Goal: Task Accomplishment & Management: Complete application form

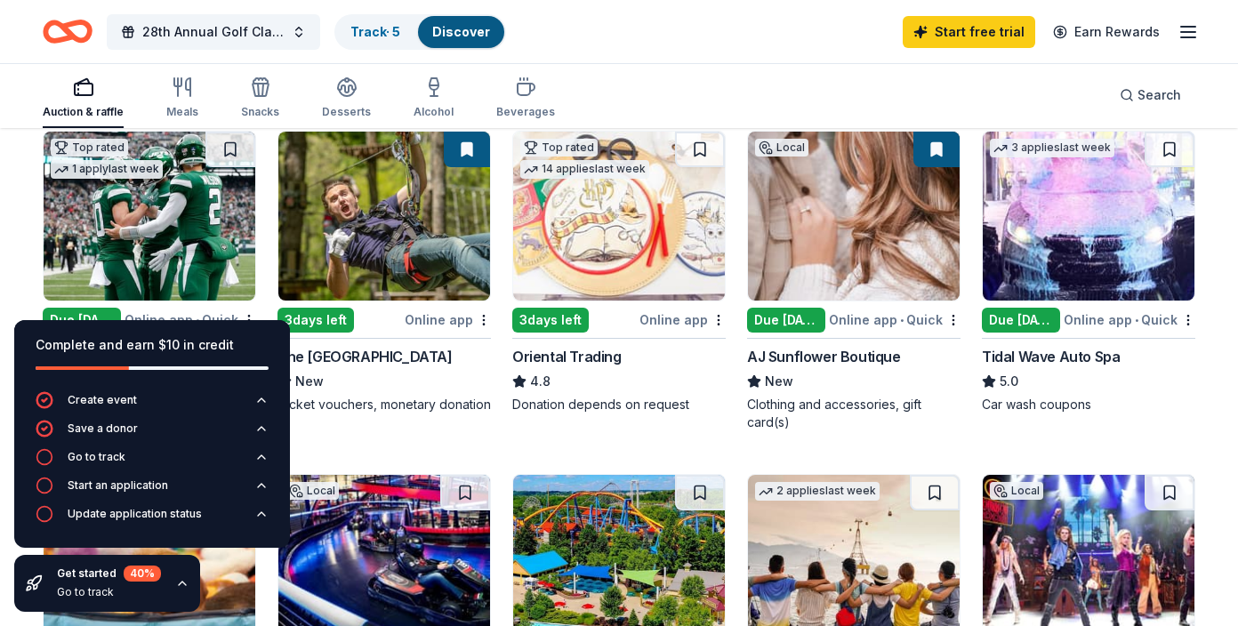
scroll to position [178, 0]
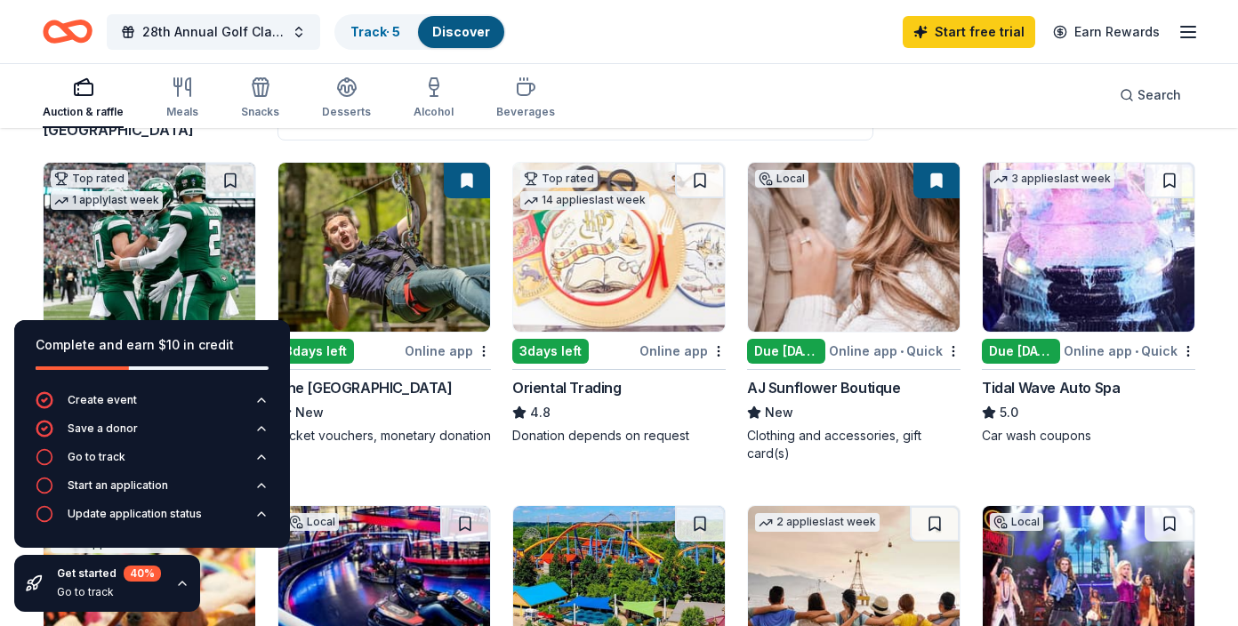
click at [1052, 307] on img at bounding box center [1089, 247] width 212 height 169
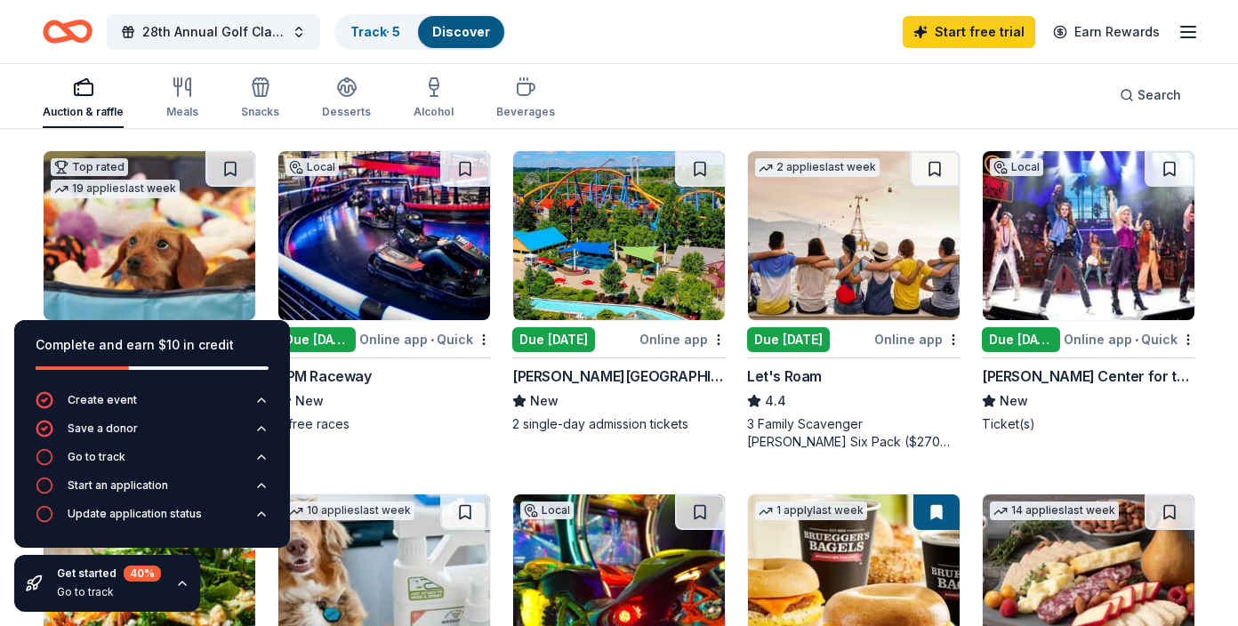
scroll to position [534, 0]
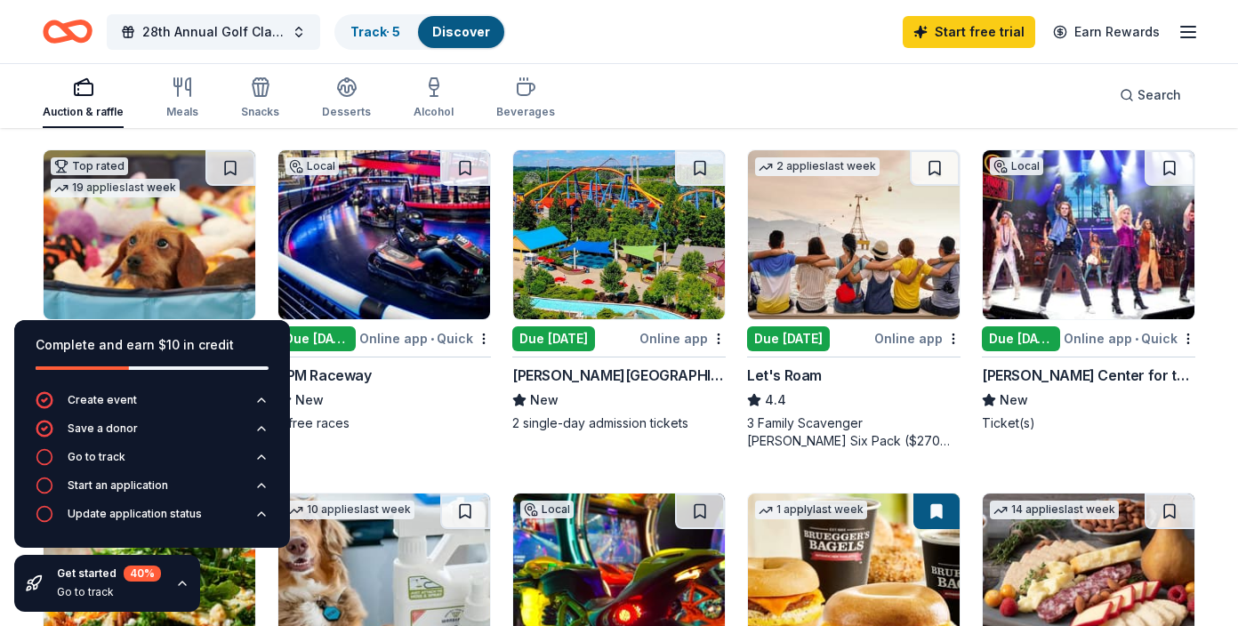
click at [1045, 270] on img at bounding box center [1089, 234] width 212 height 169
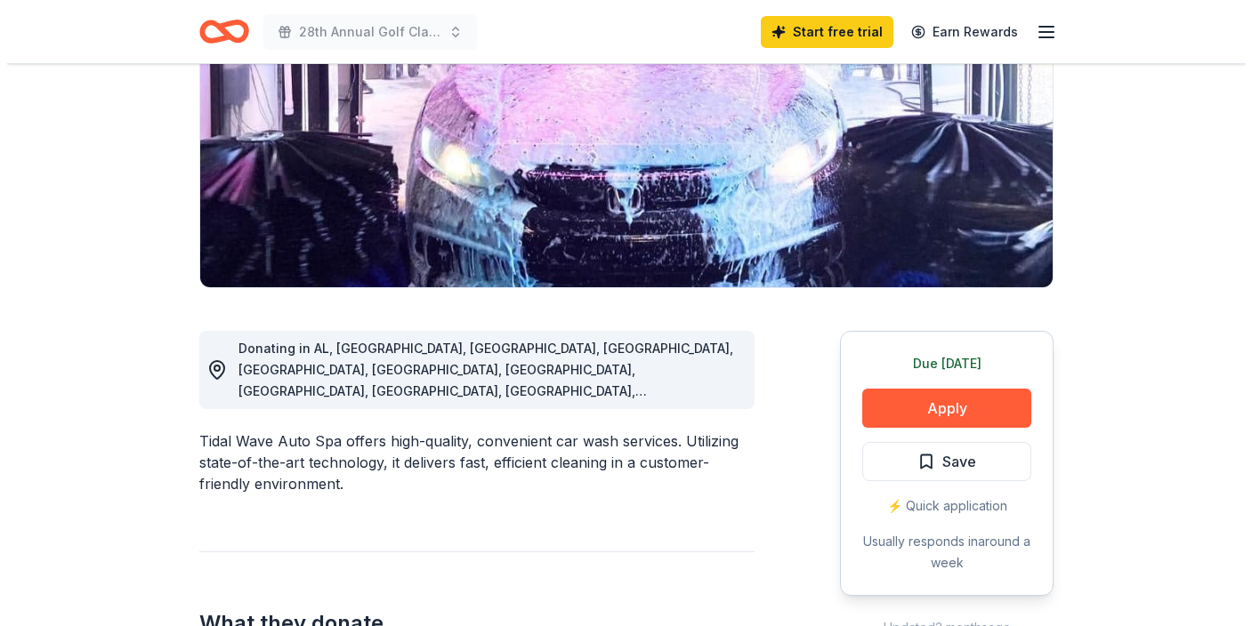
scroll to position [267, 0]
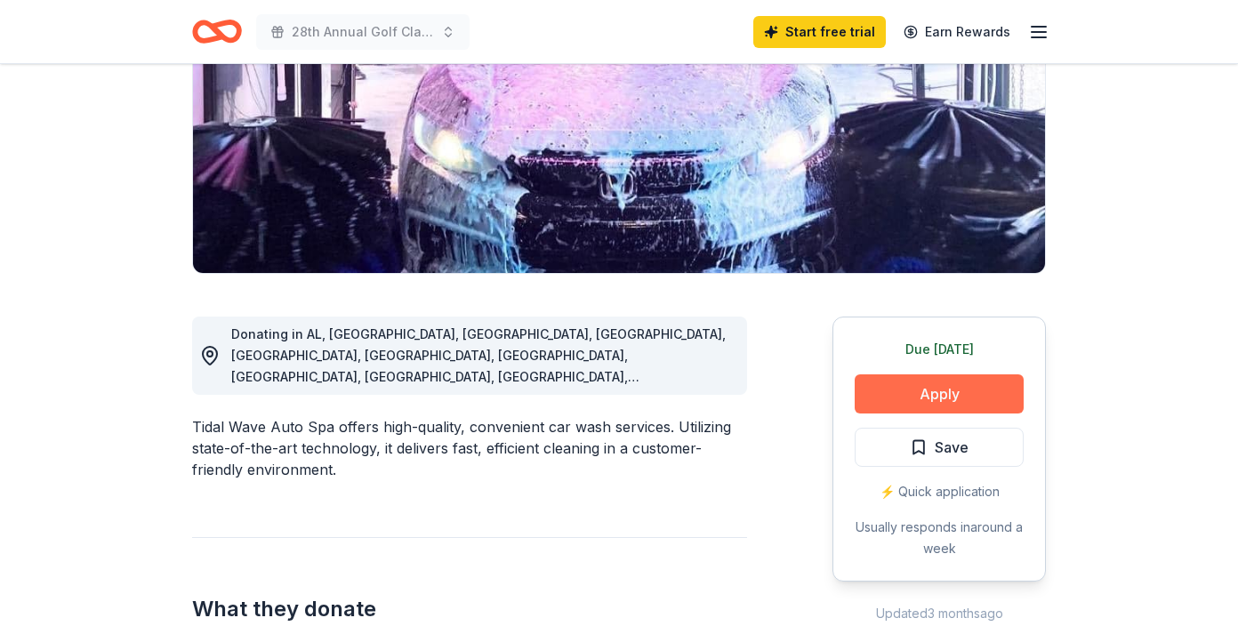
click at [971, 390] on button "Apply" at bounding box center [939, 394] width 169 height 39
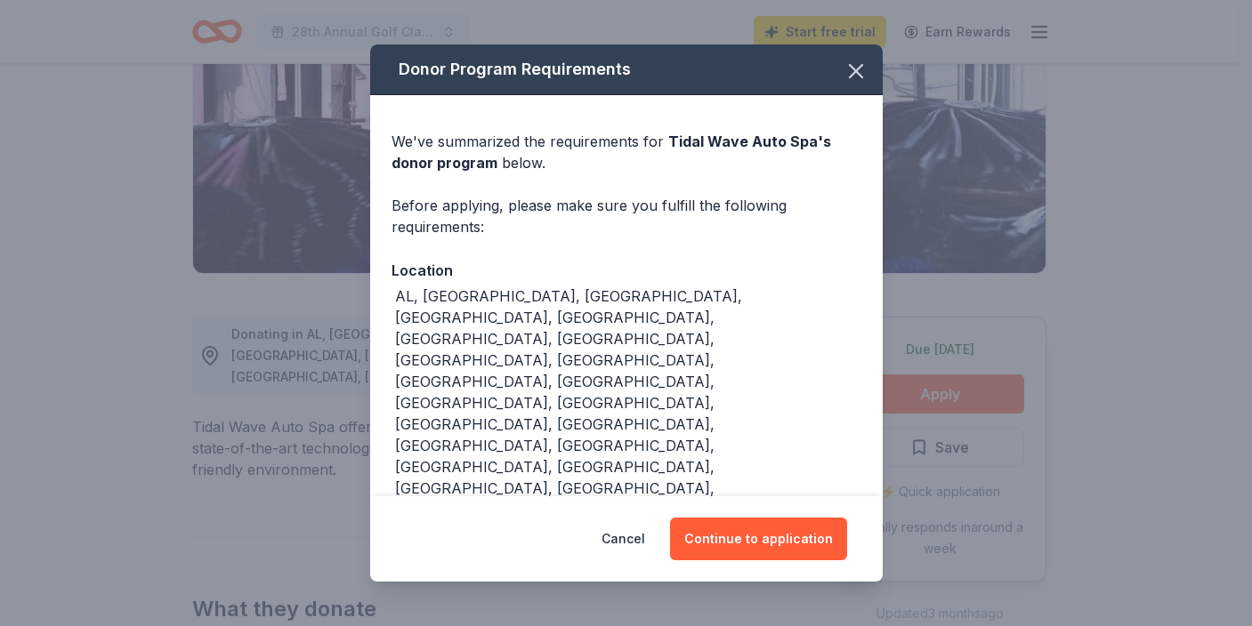
scroll to position [87, 0]
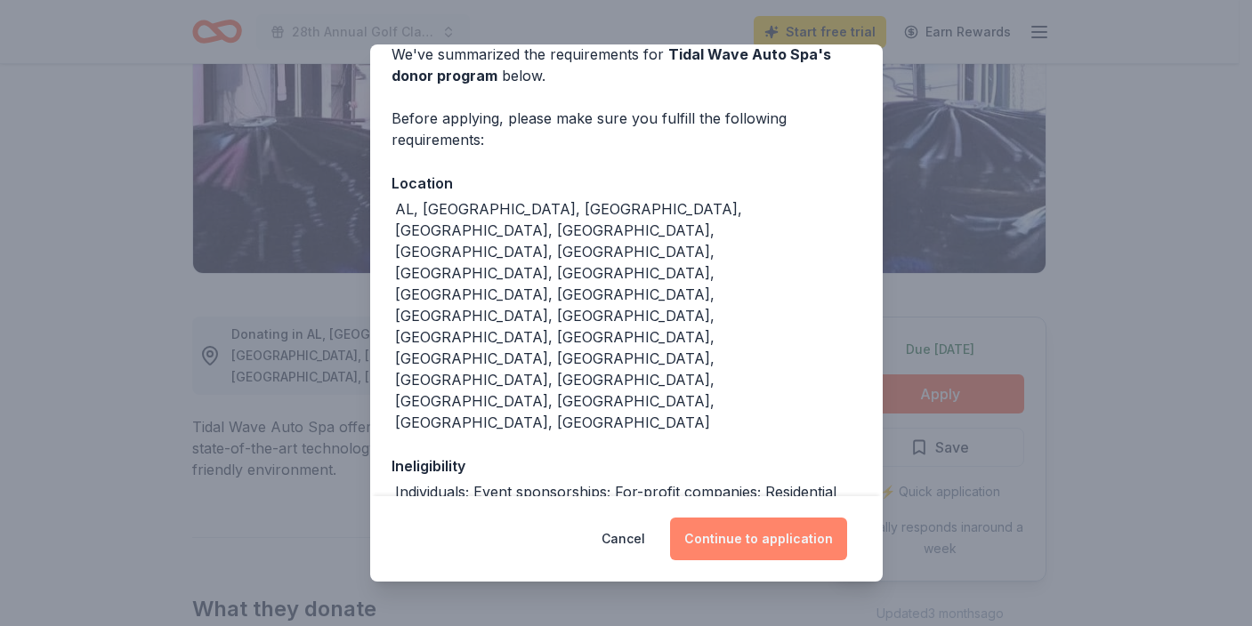
click at [762, 535] on button "Continue to application" at bounding box center [758, 539] width 177 height 43
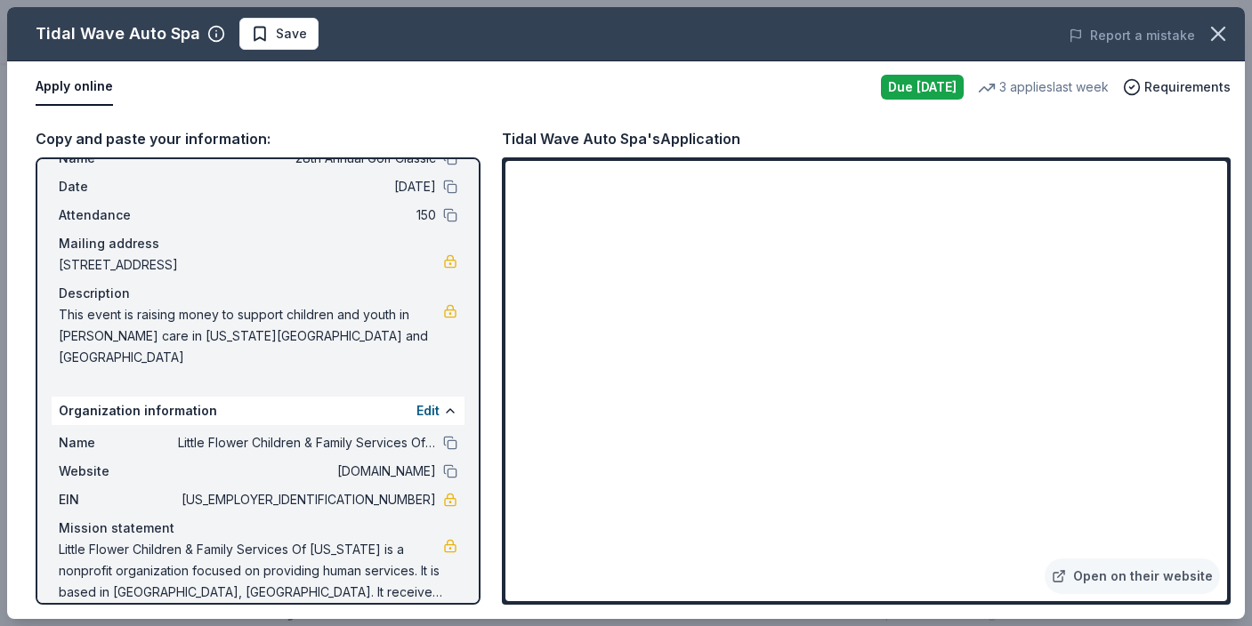
scroll to position [0, 0]
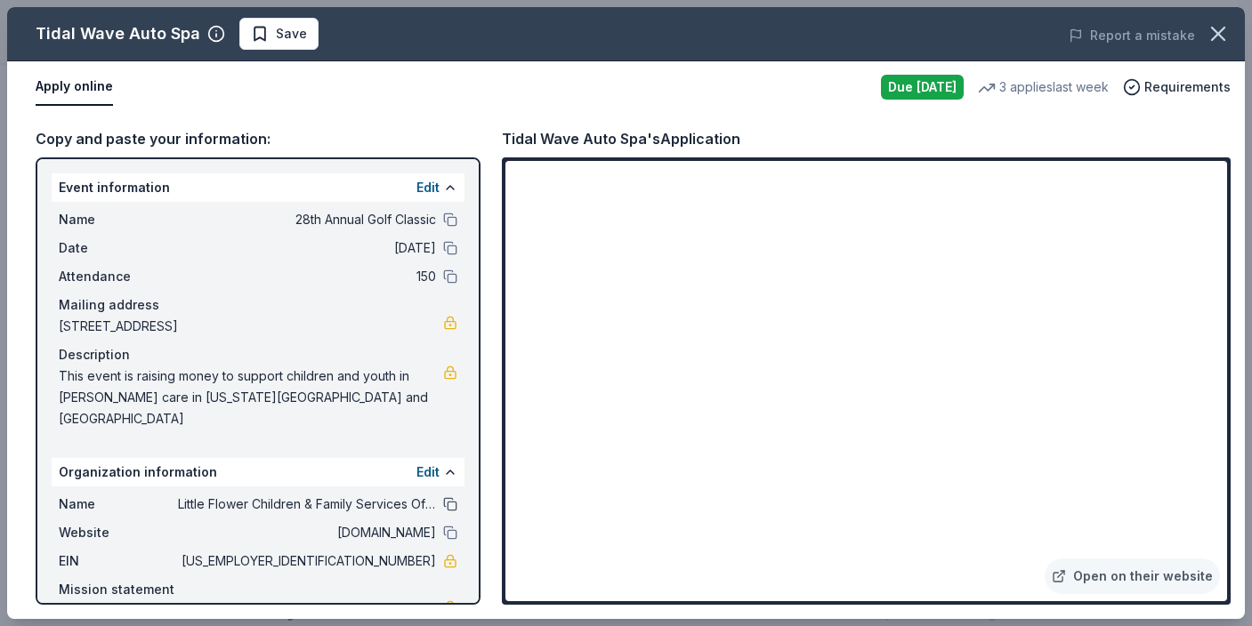
click at [443, 497] on button at bounding box center [450, 504] width 14 height 14
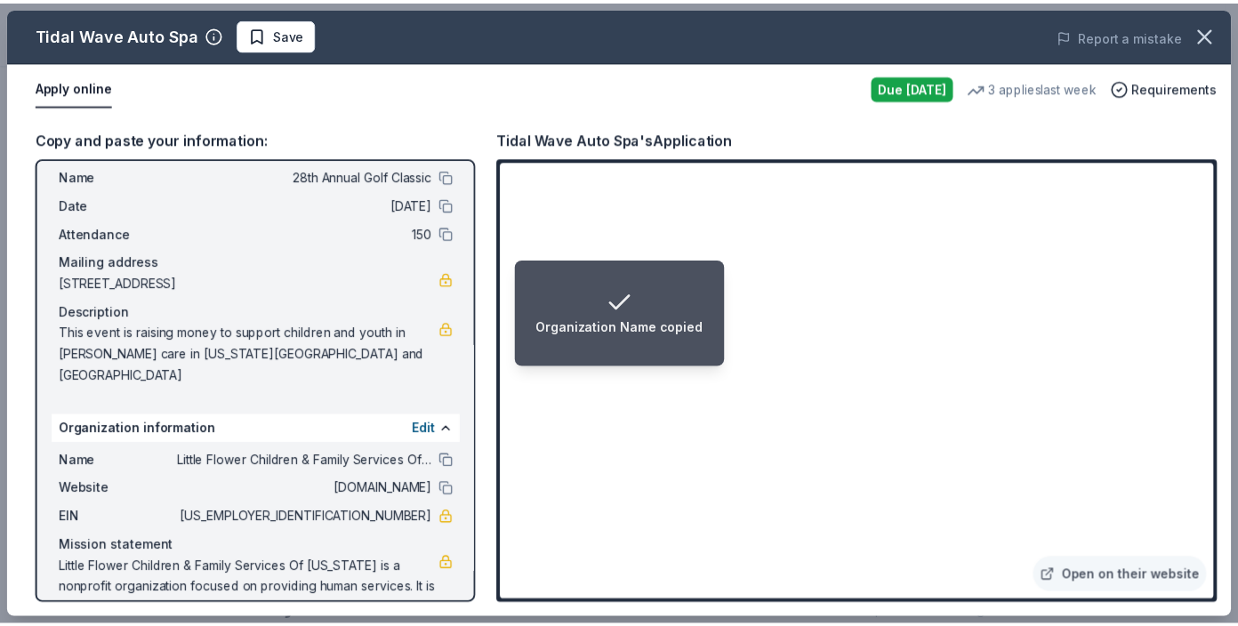
scroll to position [61, 0]
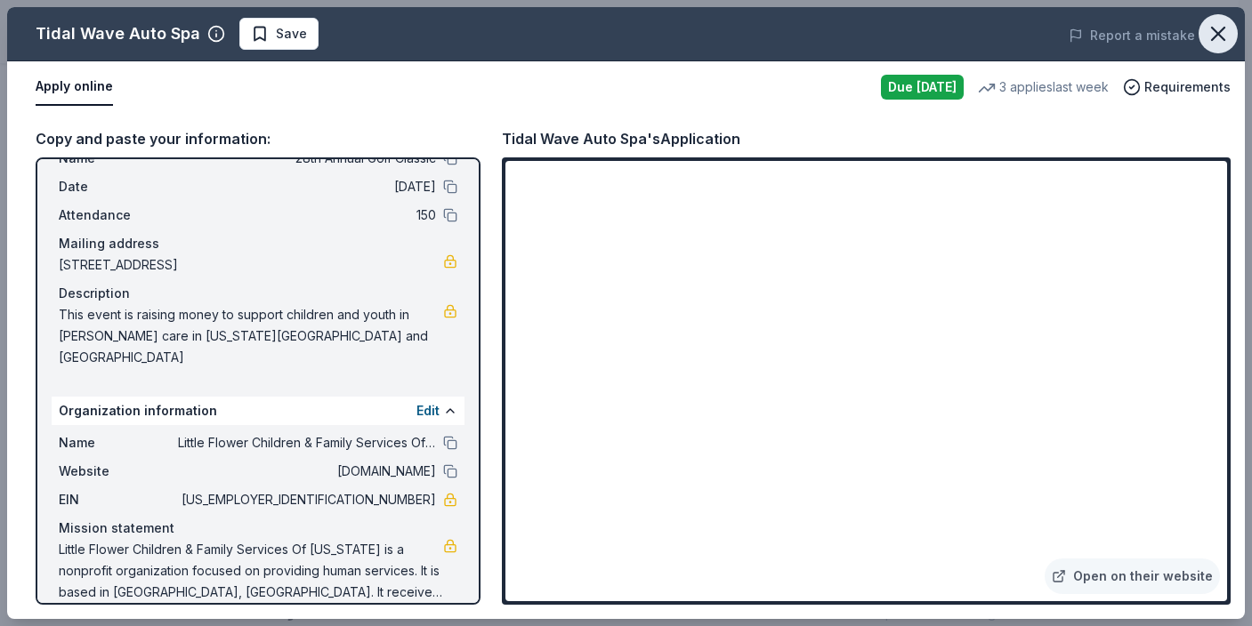
click at [1221, 31] on icon "button" at bounding box center [1218, 34] width 12 height 12
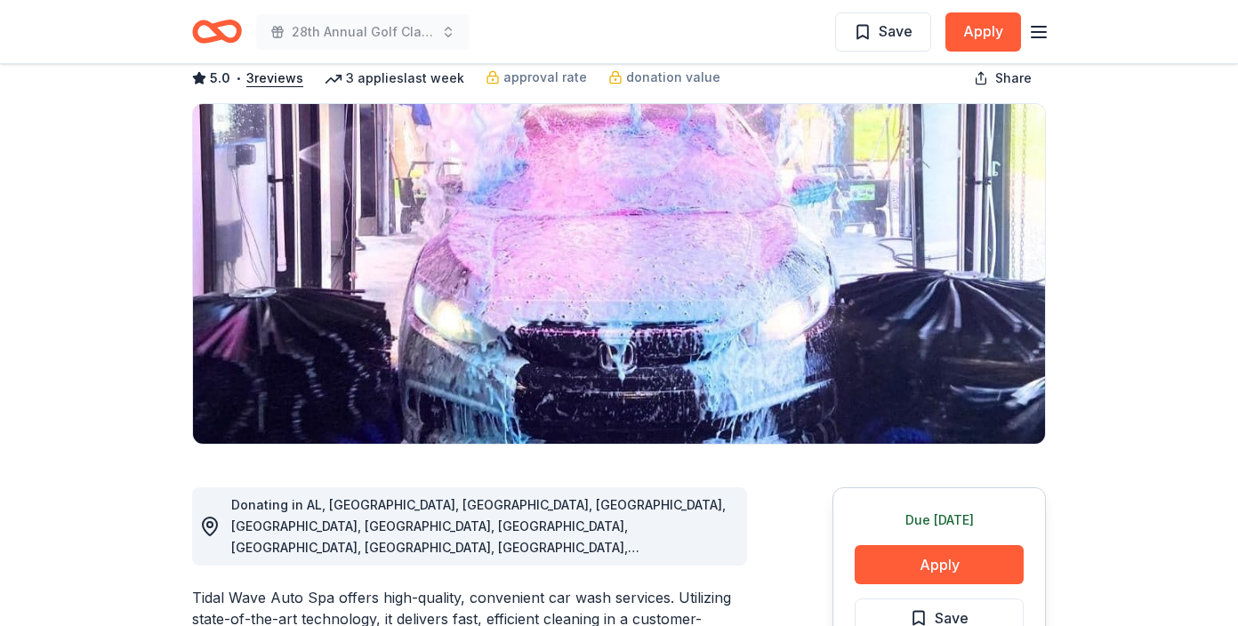
scroll to position [0, 0]
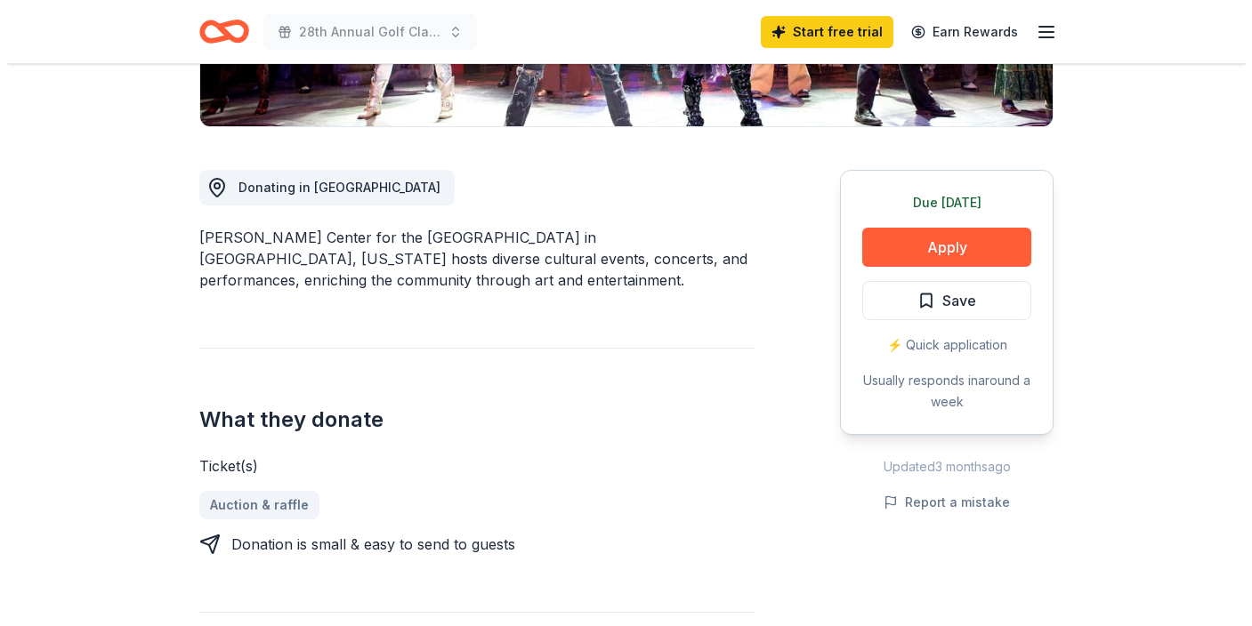
scroll to position [445, 0]
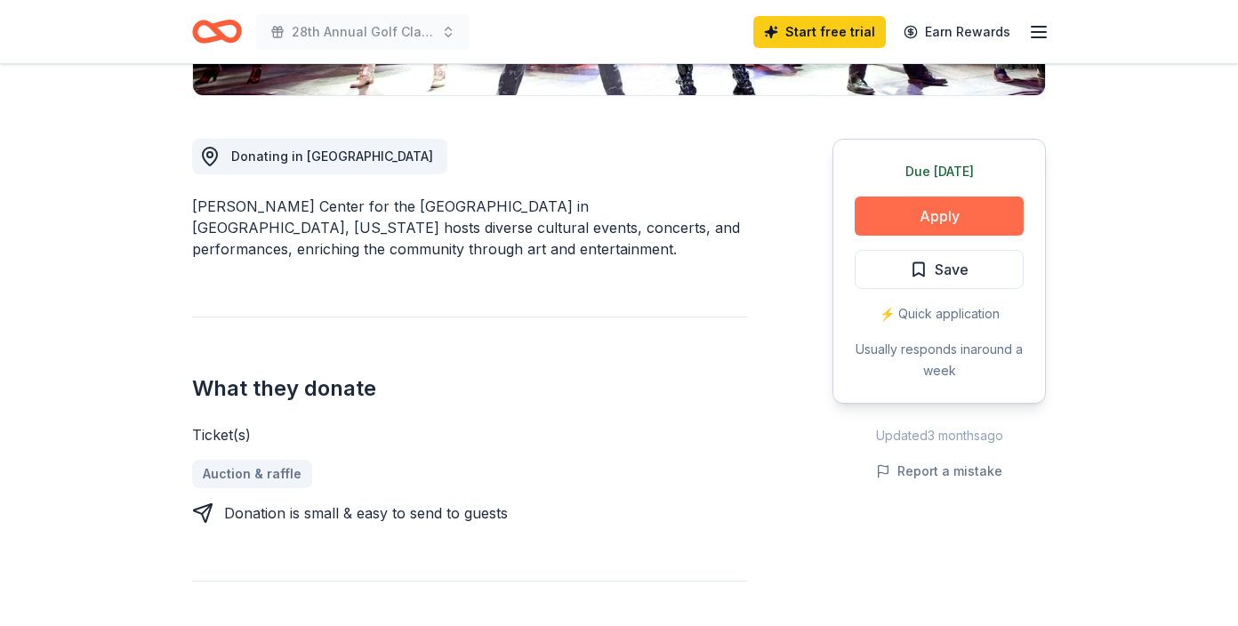
click at [960, 222] on button "Apply" at bounding box center [939, 216] width 169 height 39
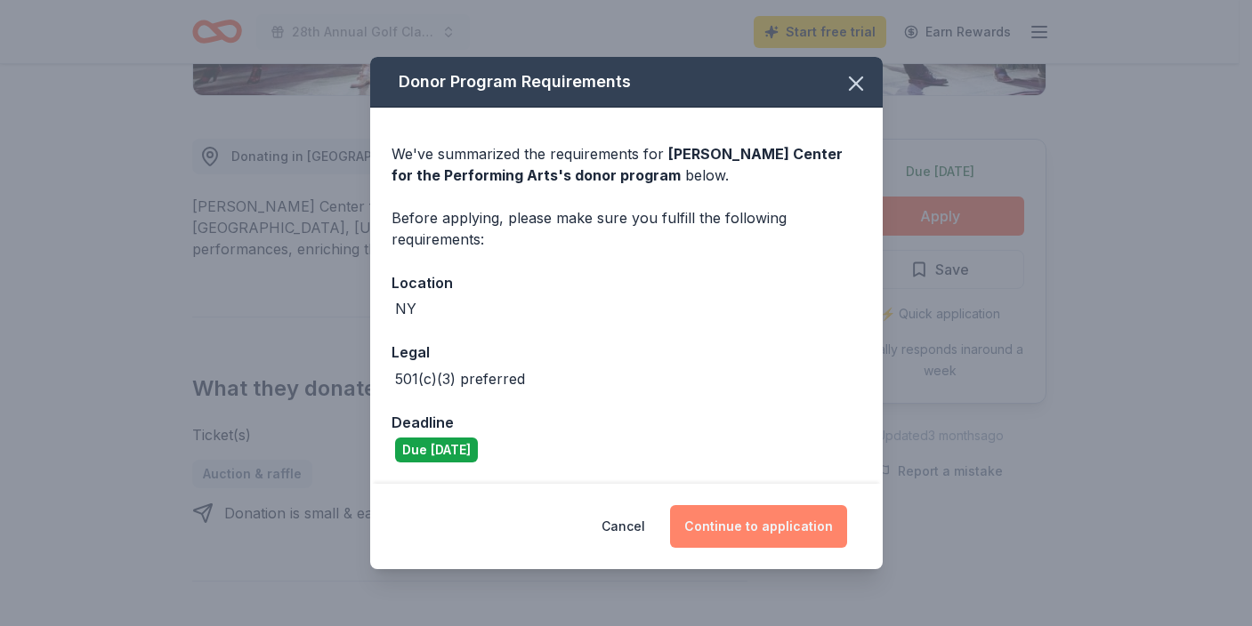
click at [770, 525] on button "Continue to application" at bounding box center [758, 526] width 177 height 43
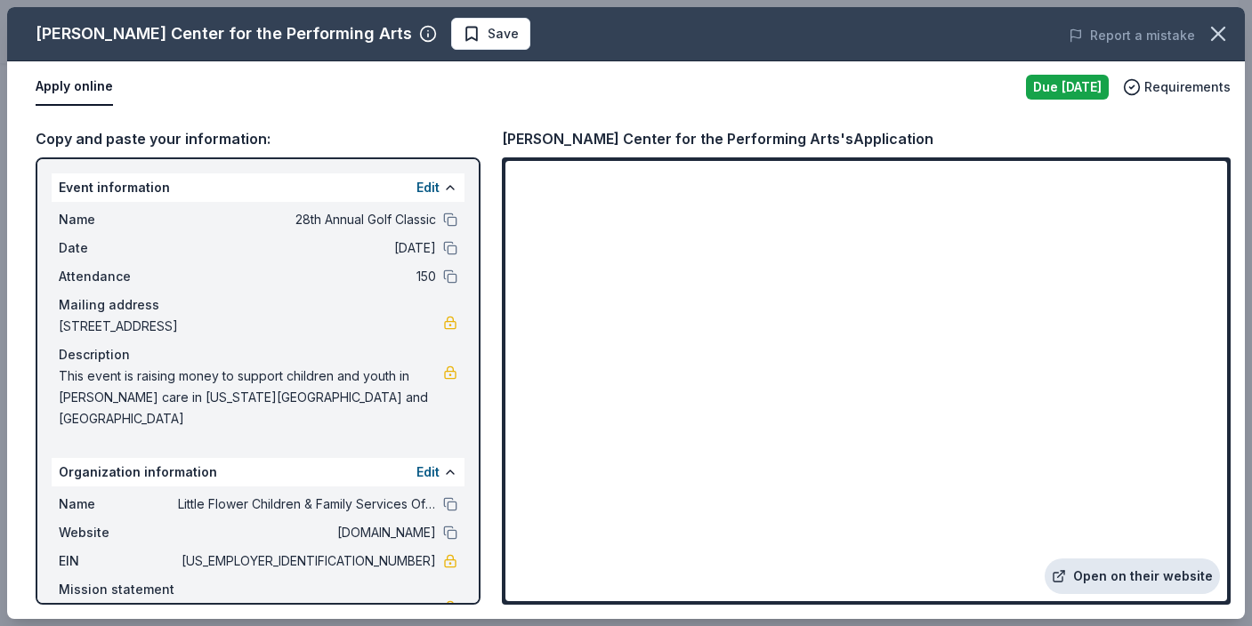
click at [1085, 578] on link "Open on their website" at bounding box center [1131, 577] width 175 height 36
